Goal: Transaction & Acquisition: Subscribe to service/newsletter

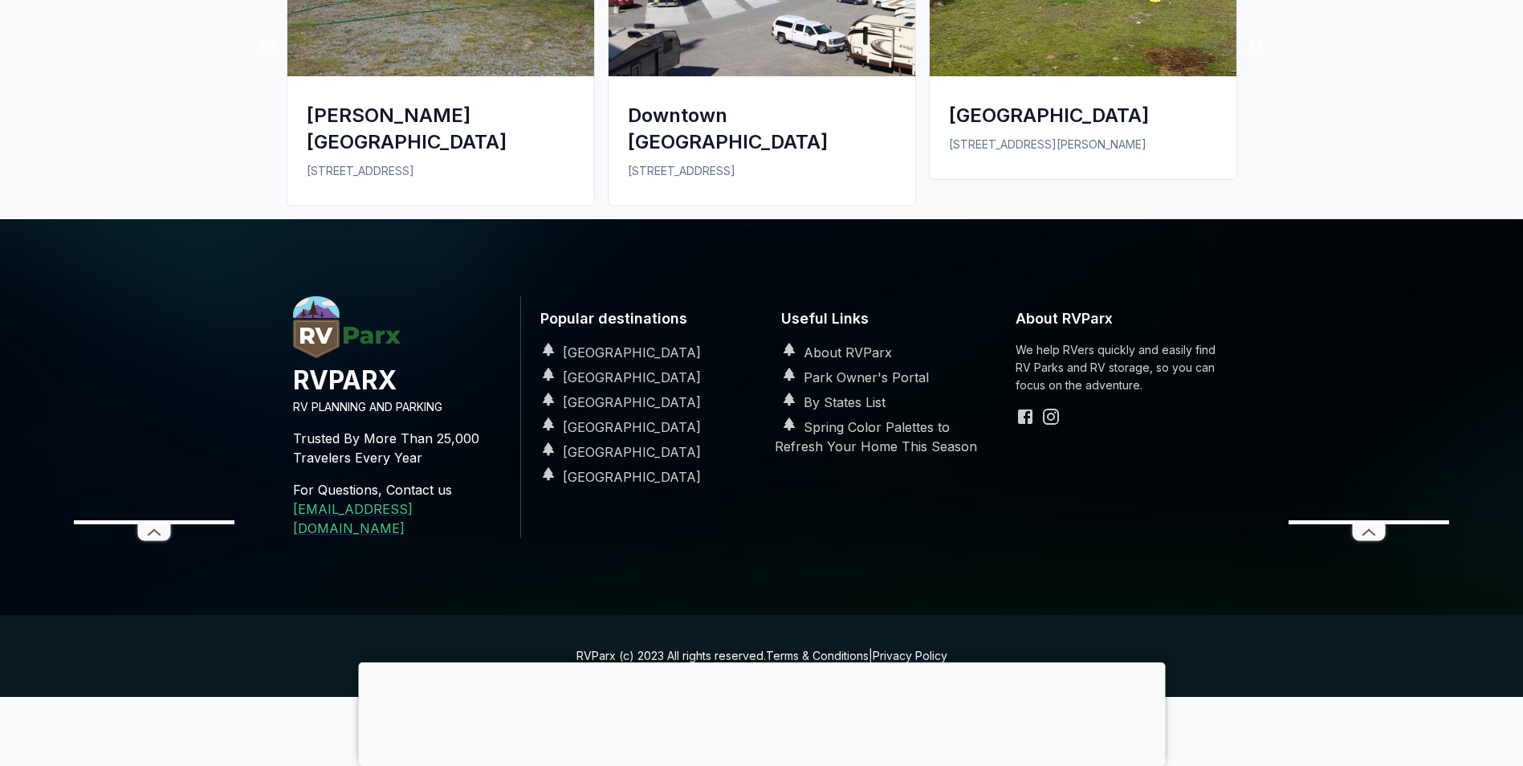
scroll to position [1599, 0]
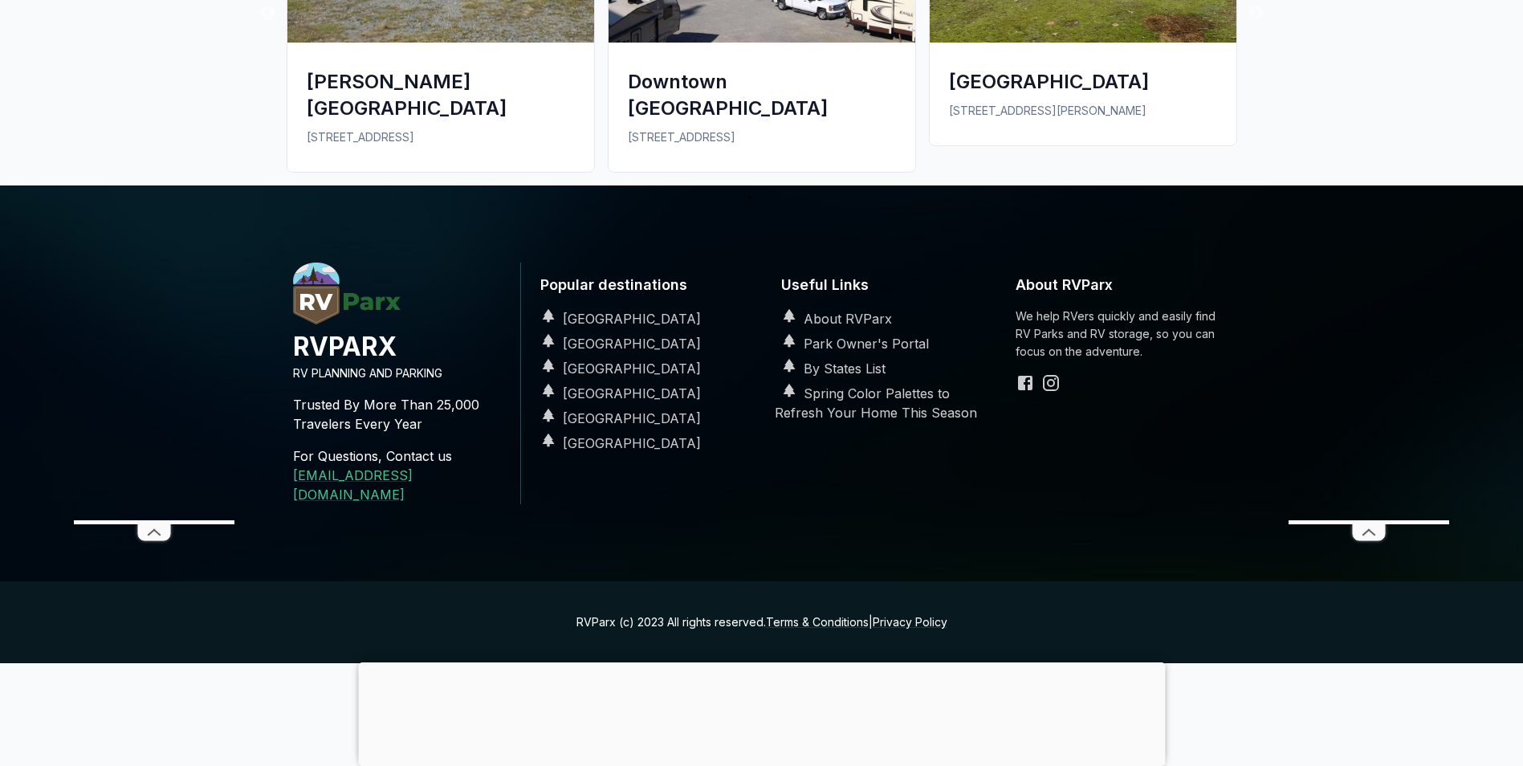
click at [764, 662] on div at bounding box center [761, 662] width 807 height 0
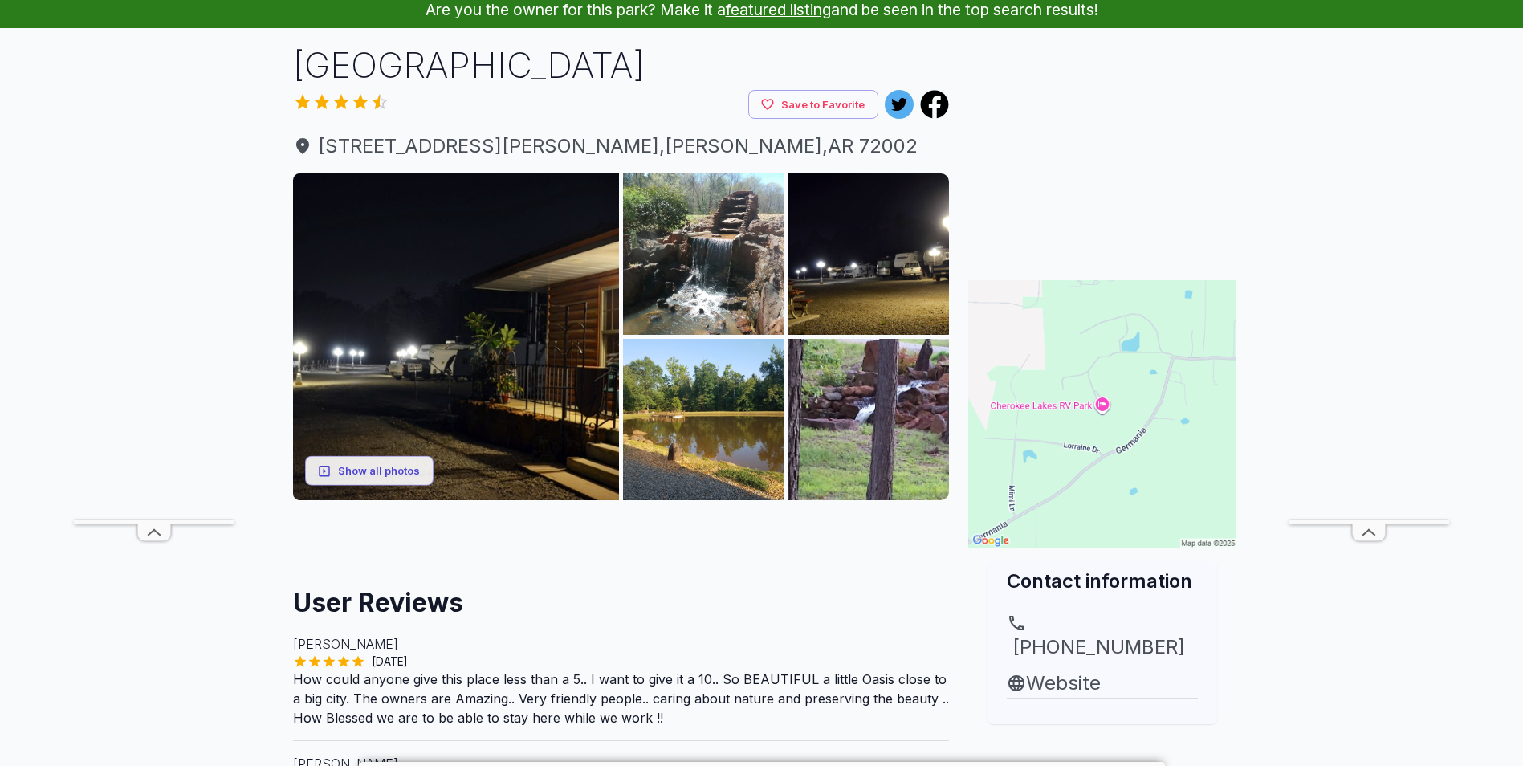
scroll to position [0, 0]
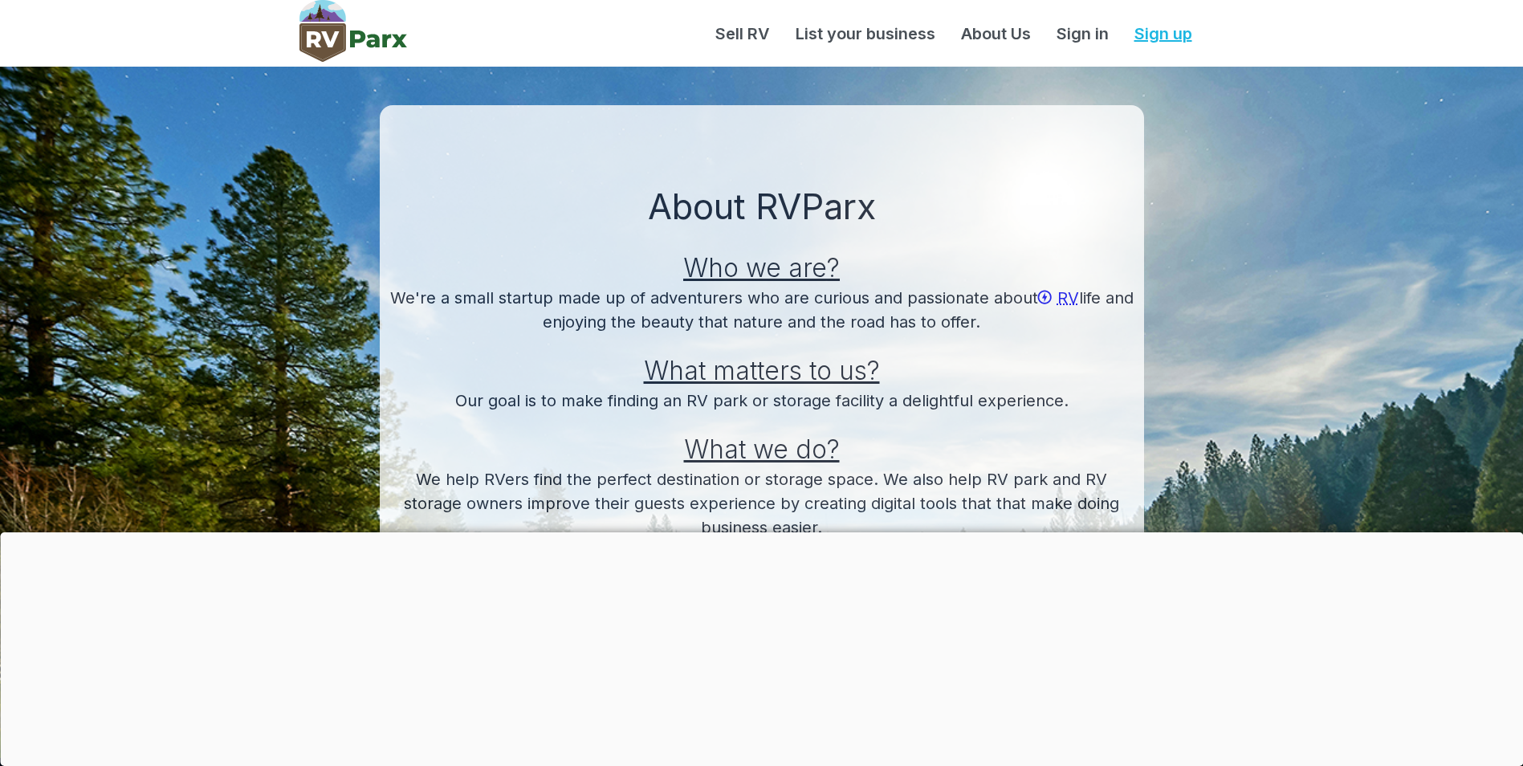
click at [1150, 35] on link "Sign up" at bounding box center [1164, 34] width 84 height 24
